Goal: Navigation & Orientation: Understand site structure

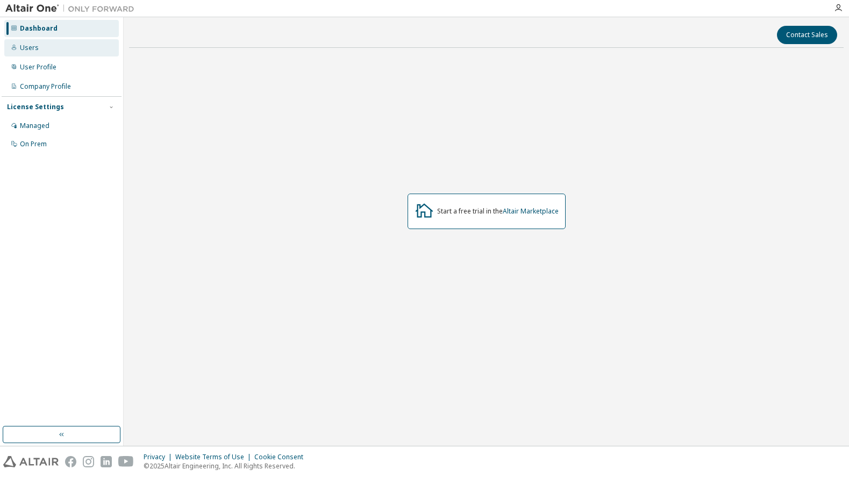
click at [62, 48] on div "Users" at bounding box center [61, 47] width 115 height 17
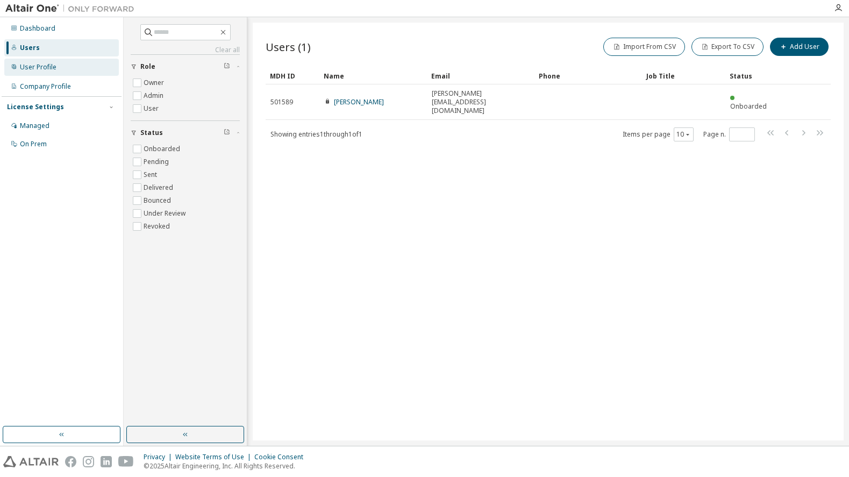
click at [45, 66] on div "User Profile" at bounding box center [38, 67] width 37 height 9
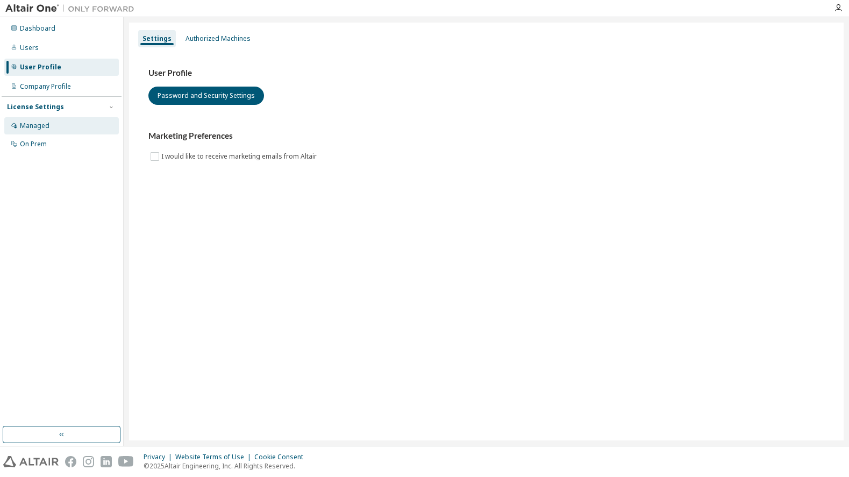
click at [38, 128] on div "Managed" at bounding box center [35, 126] width 30 height 9
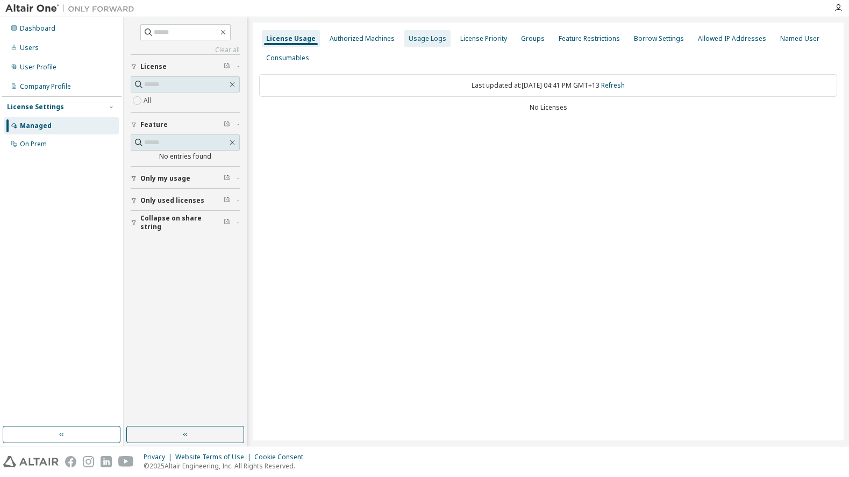
click at [432, 39] on div "Usage Logs" at bounding box center [428, 38] width 38 height 9
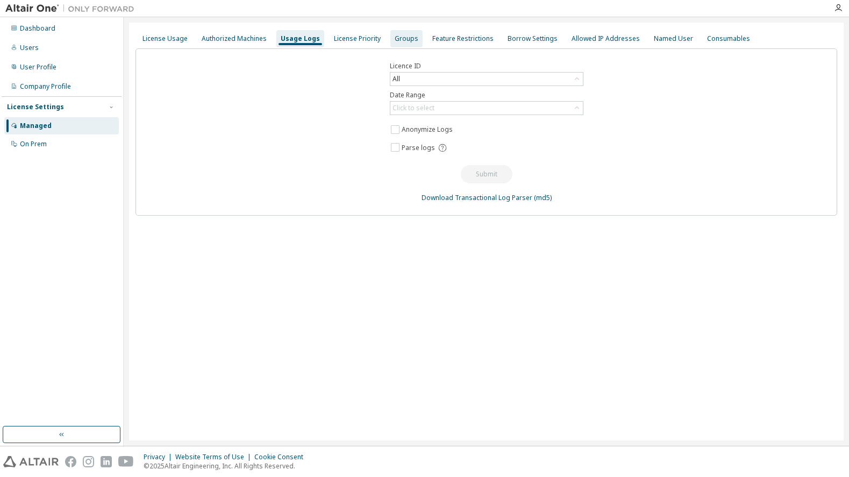
click at [395, 40] on div "Groups" at bounding box center [407, 38] width 24 height 9
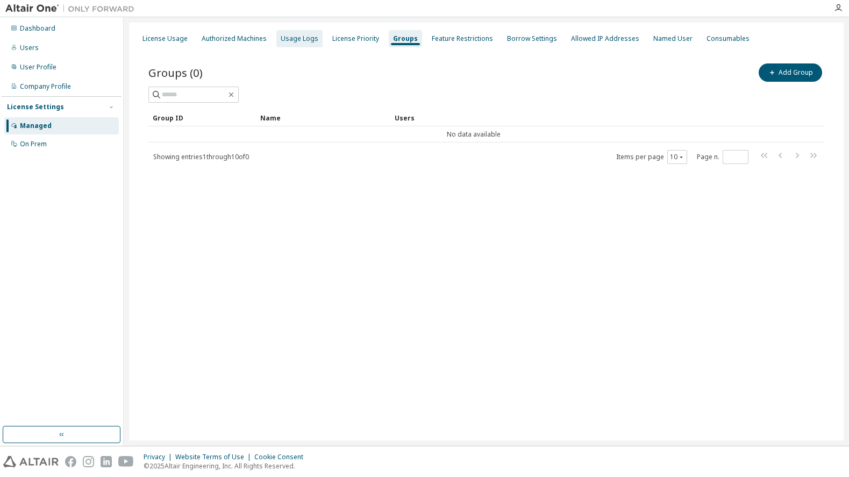
click at [283, 39] on div "Usage Logs" at bounding box center [300, 38] width 38 height 9
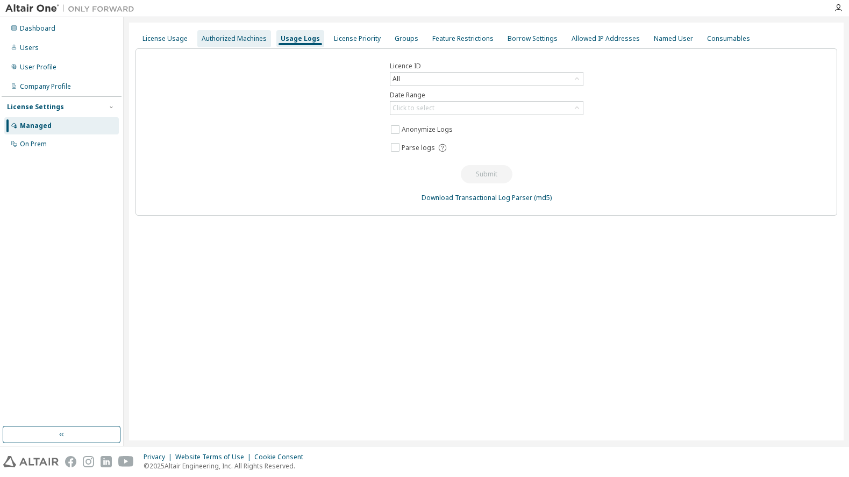
click at [232, 40] on div "Authorized Machines" at bounding box center [234, 38] width 65 height 9
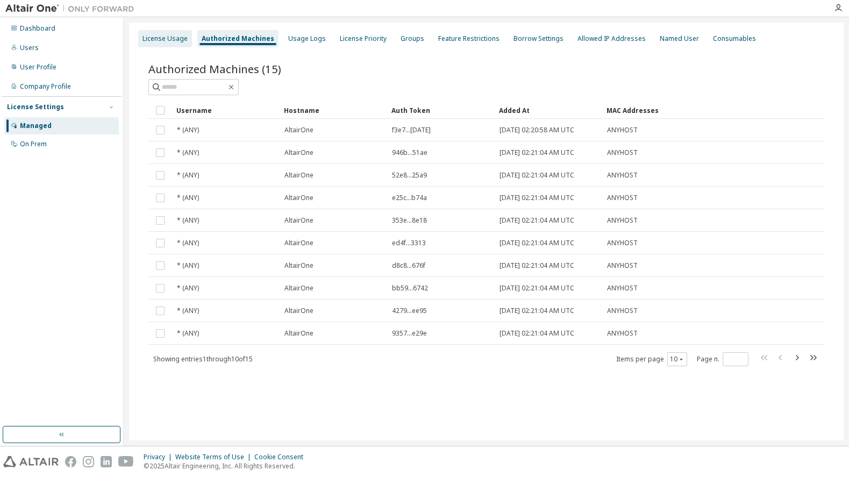
click at [179, 40] on div "License Usage" at bounding box center [165, 38] width 45 height 9
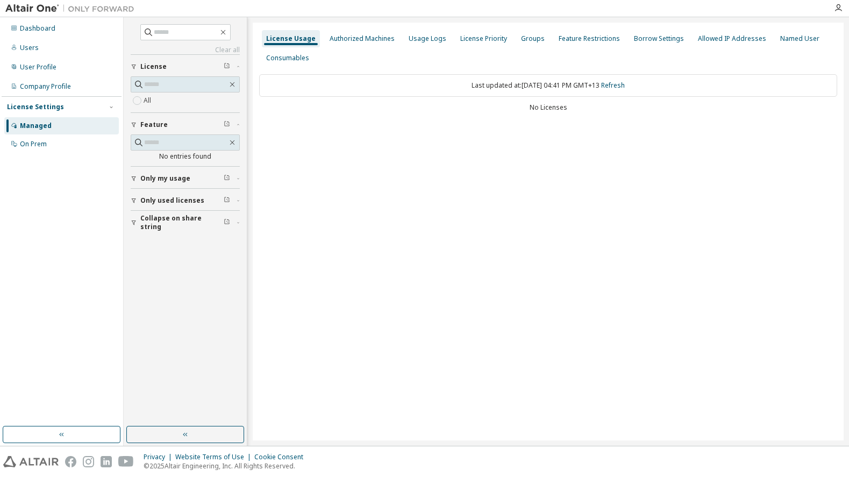
click at [372, 136] on div "License Usage Authorized Machines Usage Logs License Priority Groups Feature Re…" at bounding box center [548, 232] width 591 height 418
click at [129, 196] on div "Clear all Collapse on share string Only used licenses Only my usage Feature No …" at bounding box center [185, 222] width 120 height 406
click at [146, 198] on span "Only used licenses" at bounding box center [172, 200] width 64 height 9
click at [137, 200] on div "button" at bounding box center [136, 200] width 10 height 6
